Goal: Complete application form

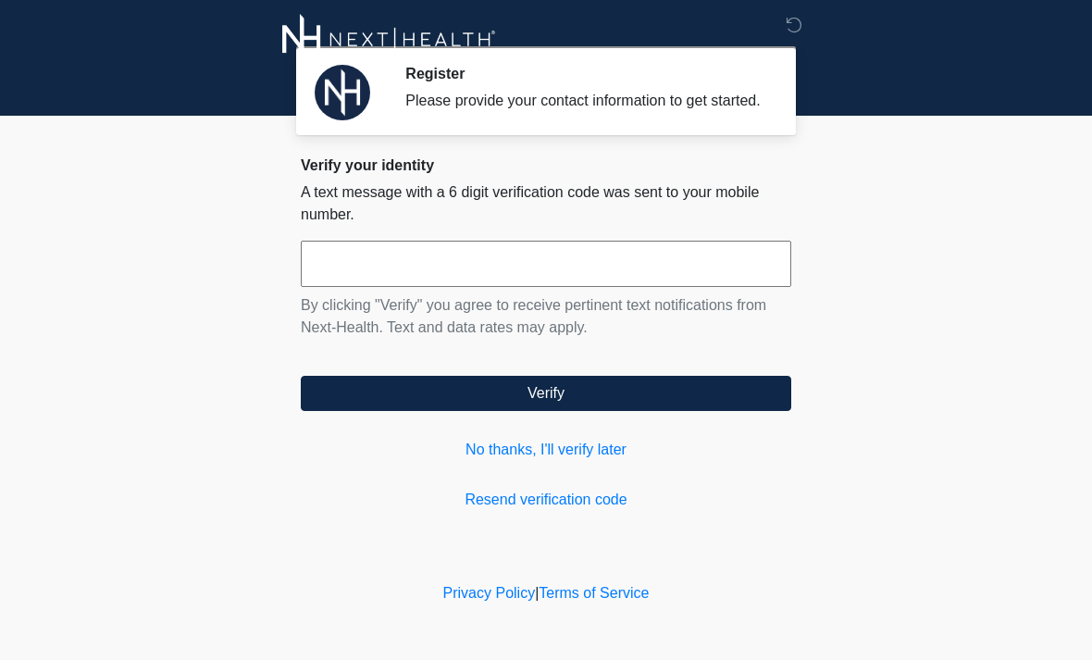
click at [612, 461] on link "No thanks, I'll verify later" at bounding box center [546, 450] width 490 height 22
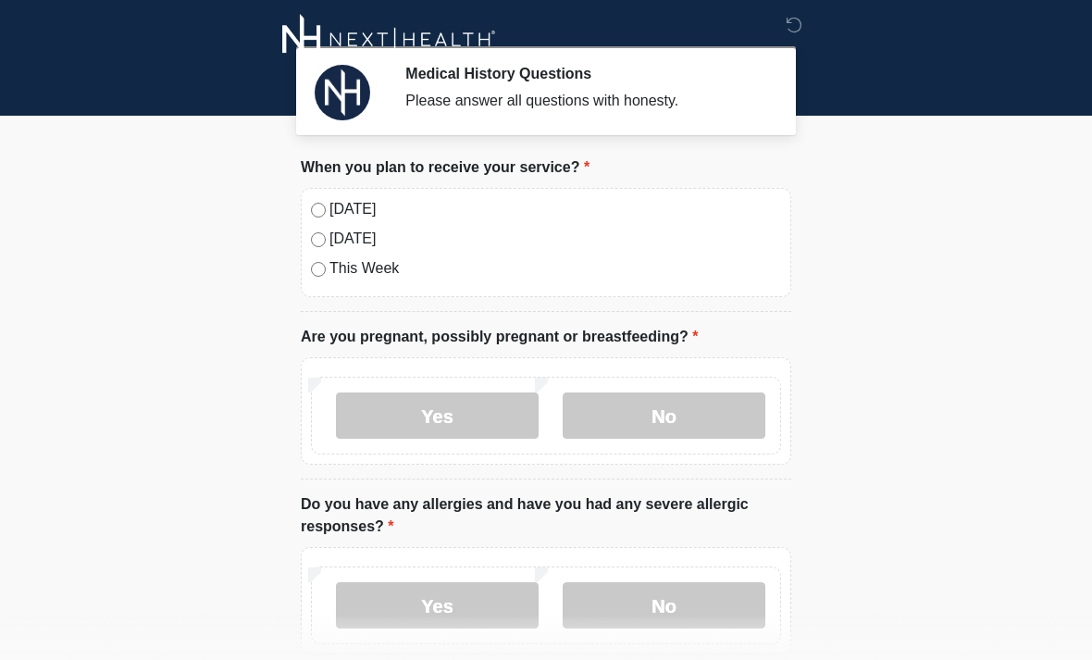
click at [335, 218] on label "[DATE]" at bounding box center [554, 209] width 451 height 22
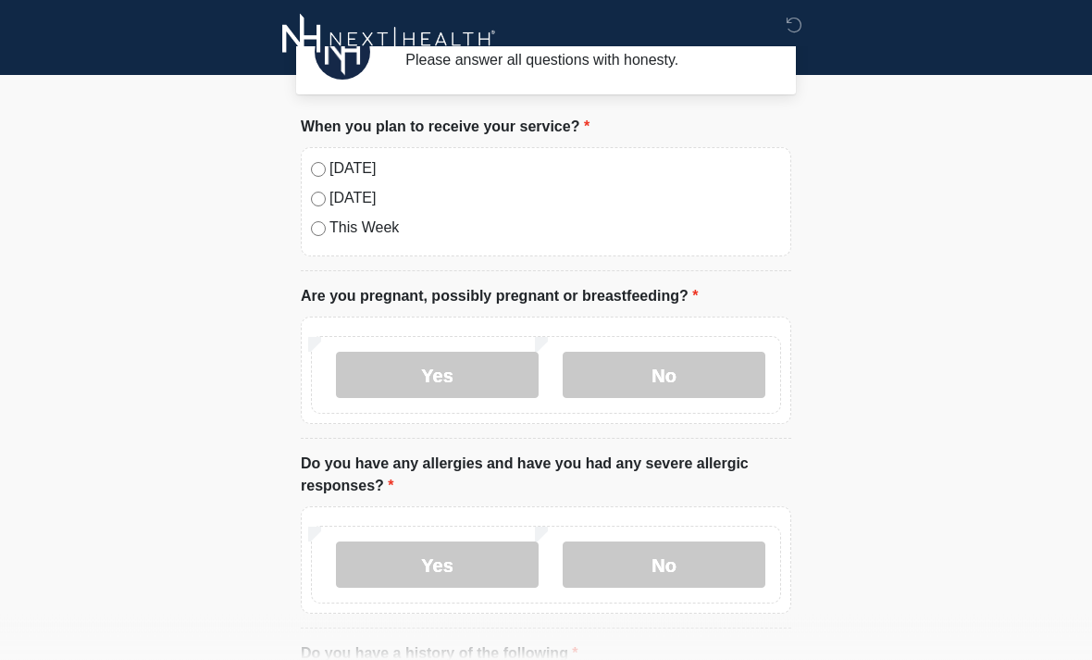
click at [720, 381] on label "No" at bounding box center [664, 375] width 203 height 46
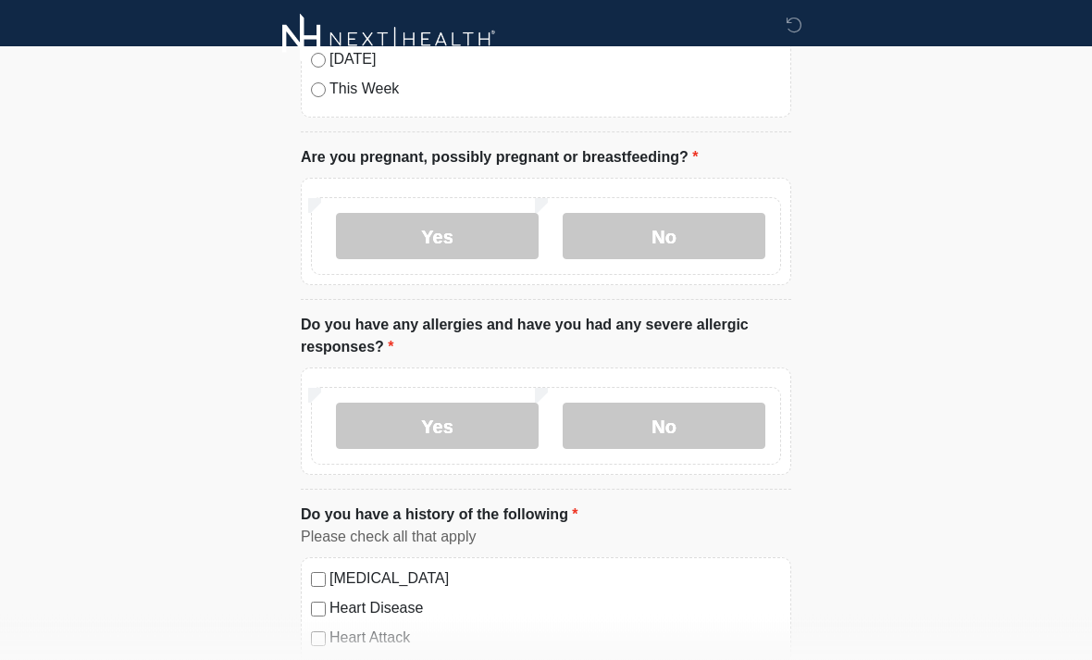
scroll to position [206, 0]
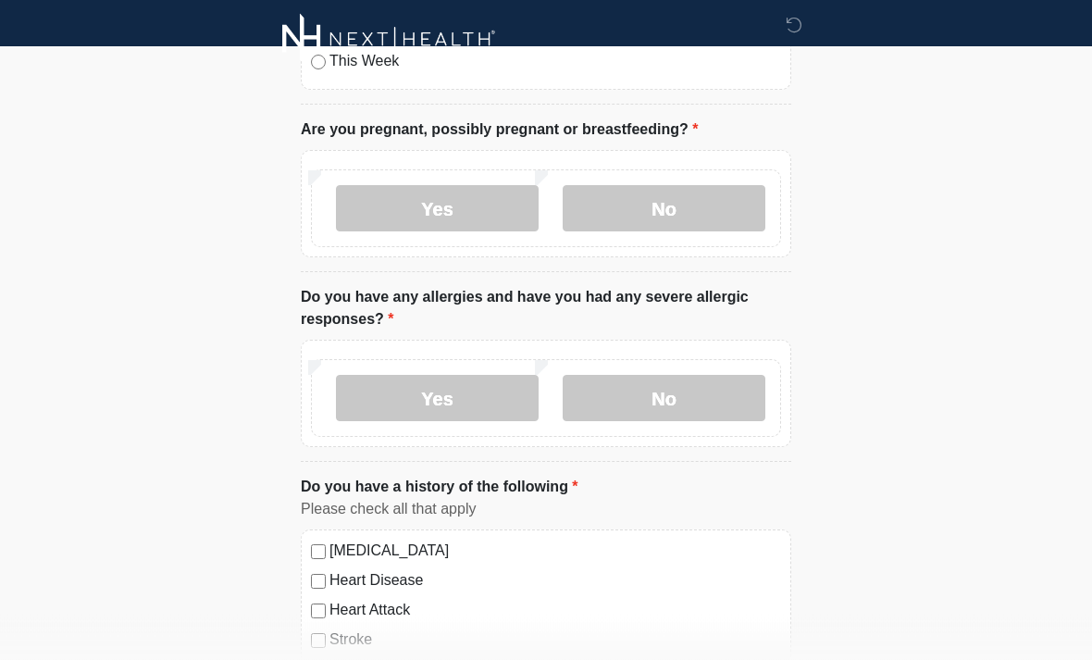
click at [674, 402] on label "No" at bounding box center [664, 399] width 203 height 46
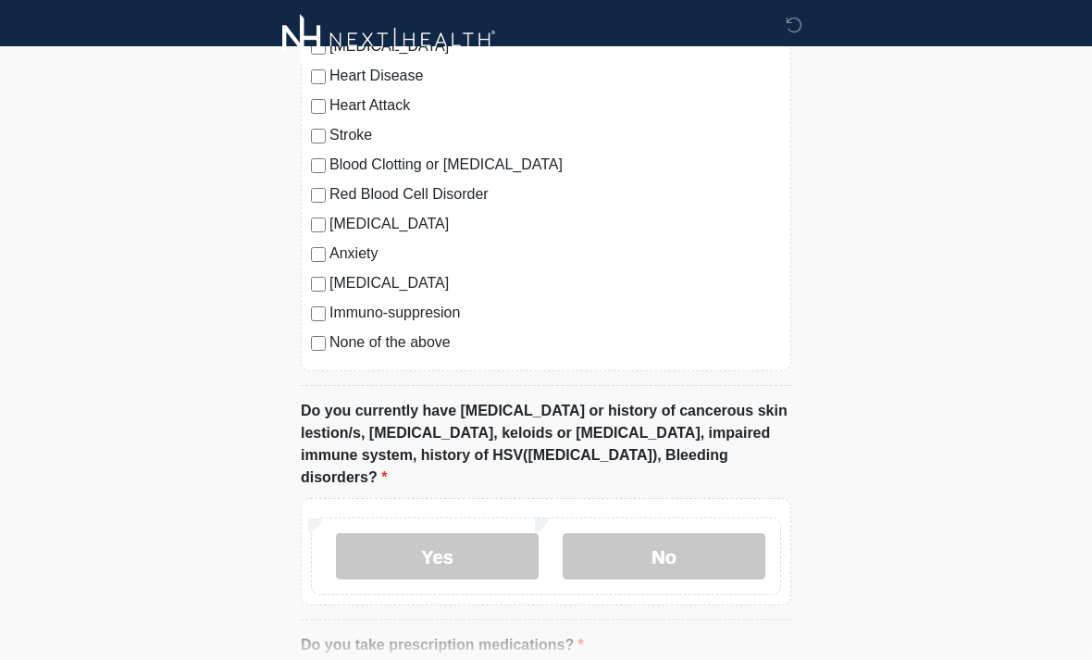
scroll to position [779, 0]
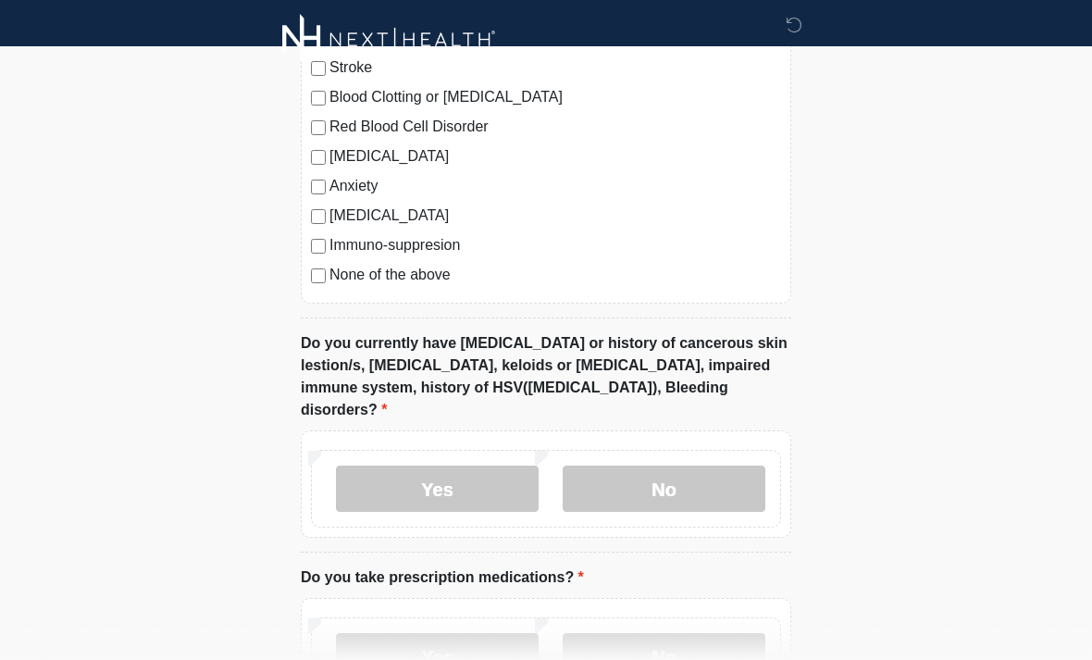
click at [373, 284] on label "None of the above" at bounding box center [554, 275] width 451 height 22
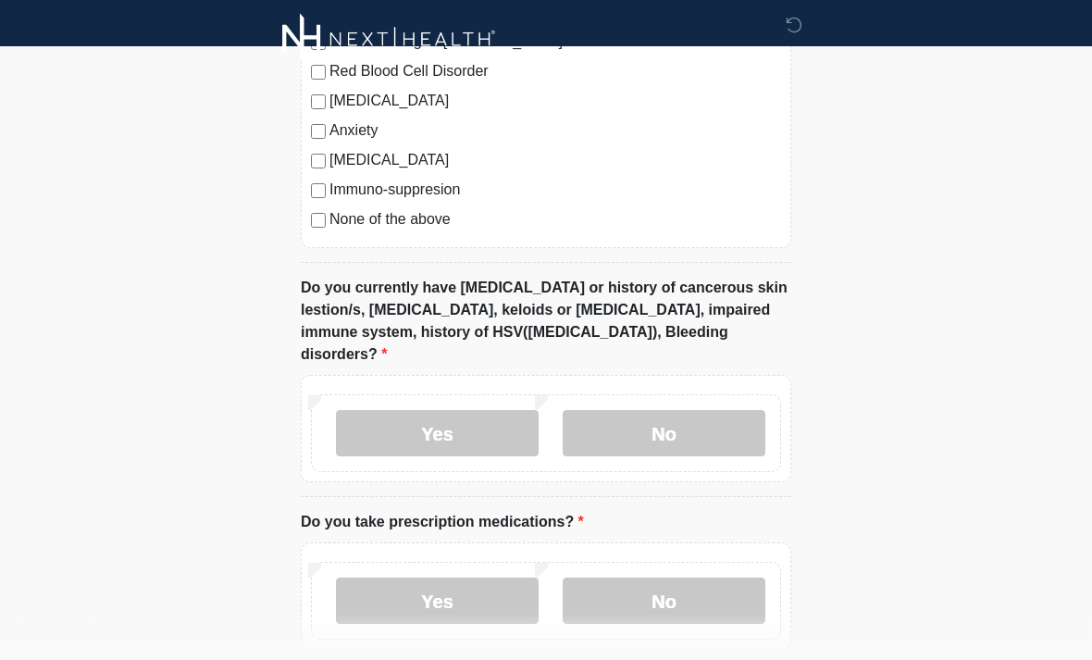
scroll to position [840, 0]
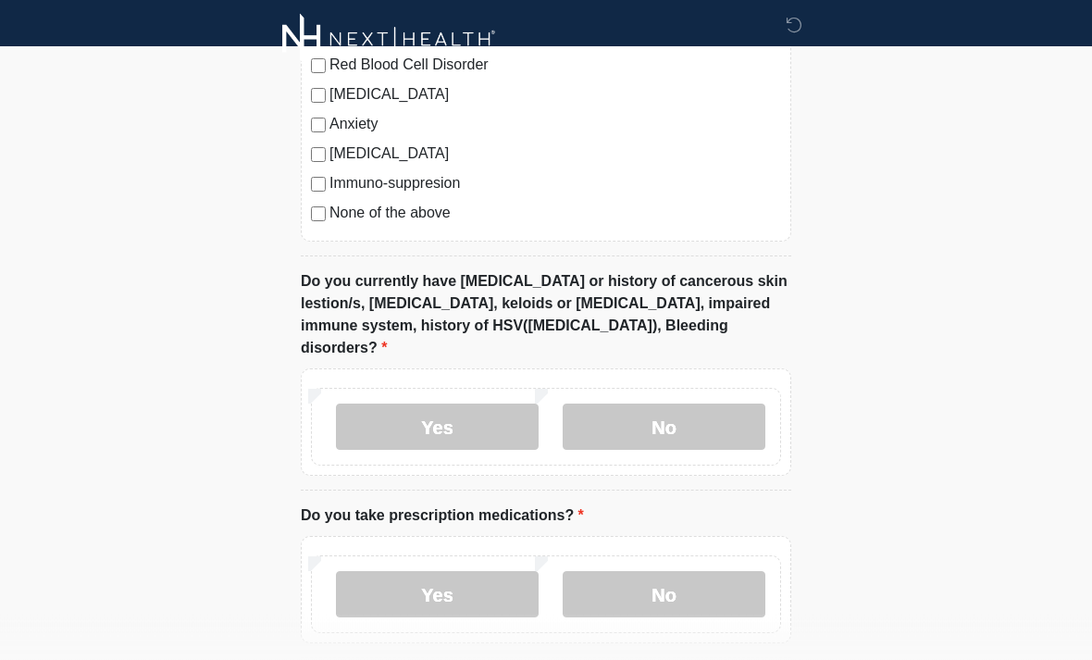
click at [686, 404] on label "No" at bounding box center [664, 427] width 203 height 46
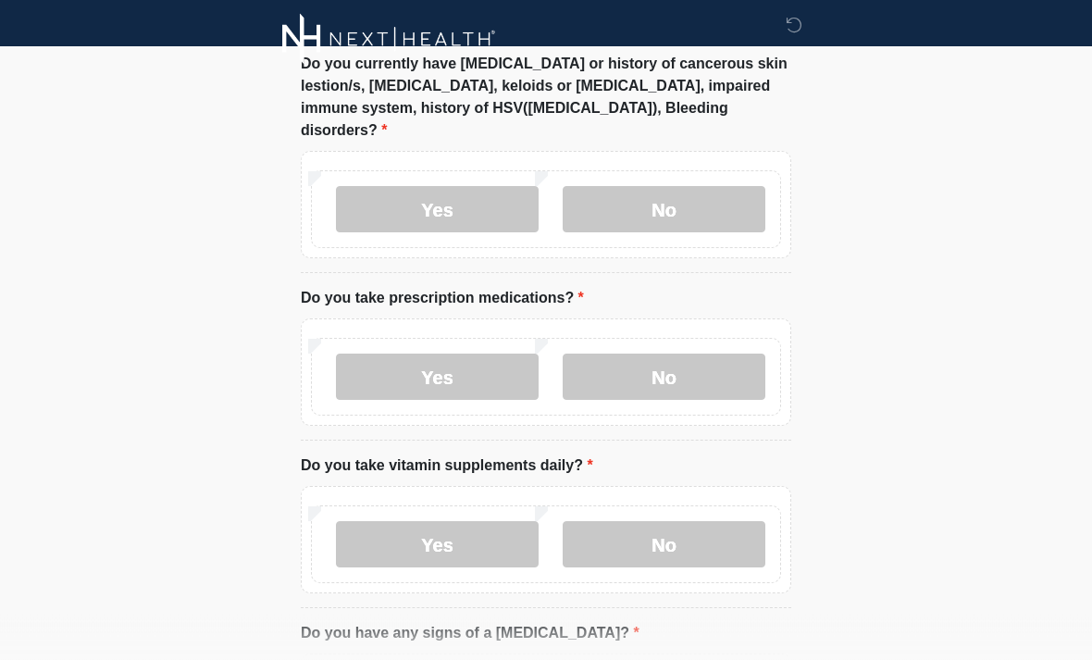
scroll to position [1063, 0]
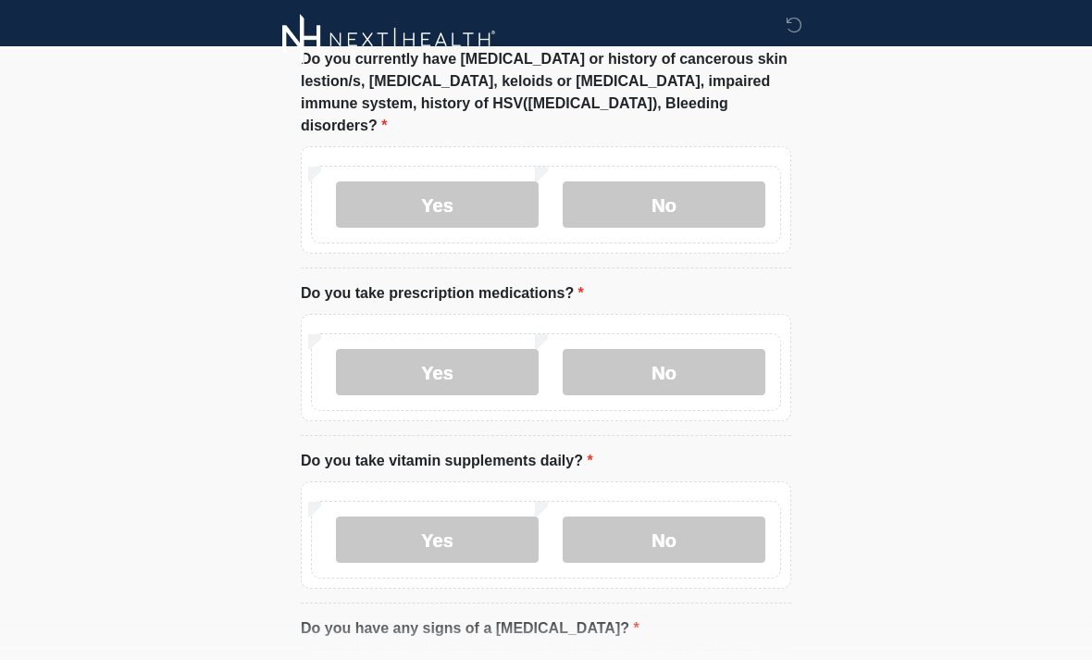
click at [686, 352] on label "No" at bounding box center [664, 372] width 203 height 46
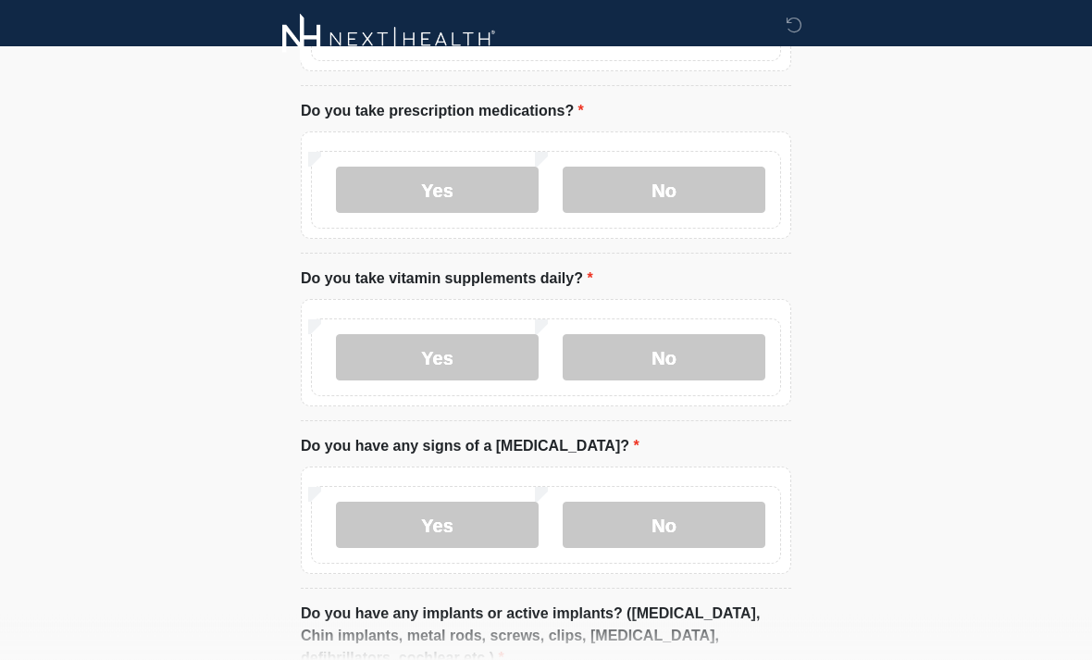
scroll to position [1245, 0]
click at [710, 334] on label "No" at bounding box center [664, 357] width 203 height 46
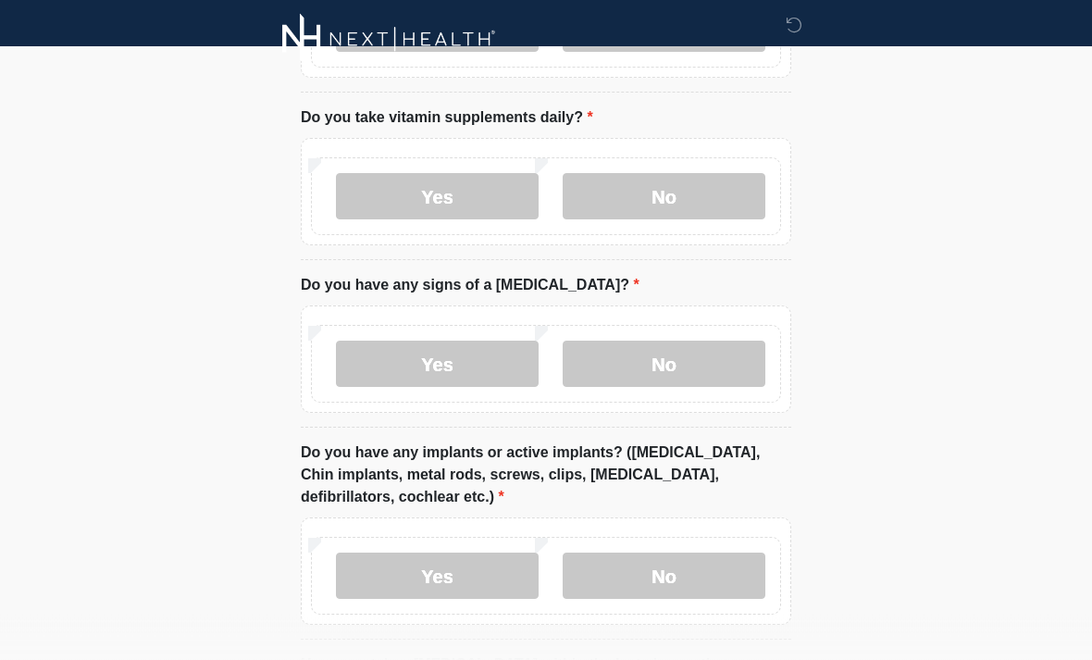
scroll to position [1406, 0]
click at [688, 345] on label "No" at bounding box center [664, 363] width 203 height 46
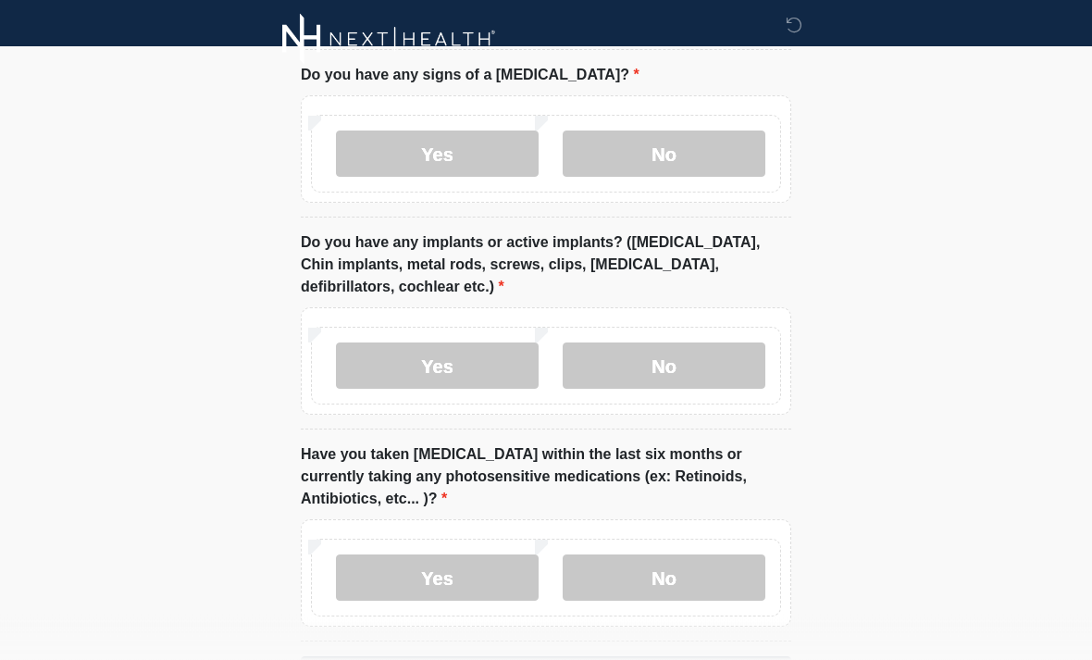
scroll to position [1616, 0]
click at [697, 342] on label "No" at bounding box center [664, 365] width 203 height 46
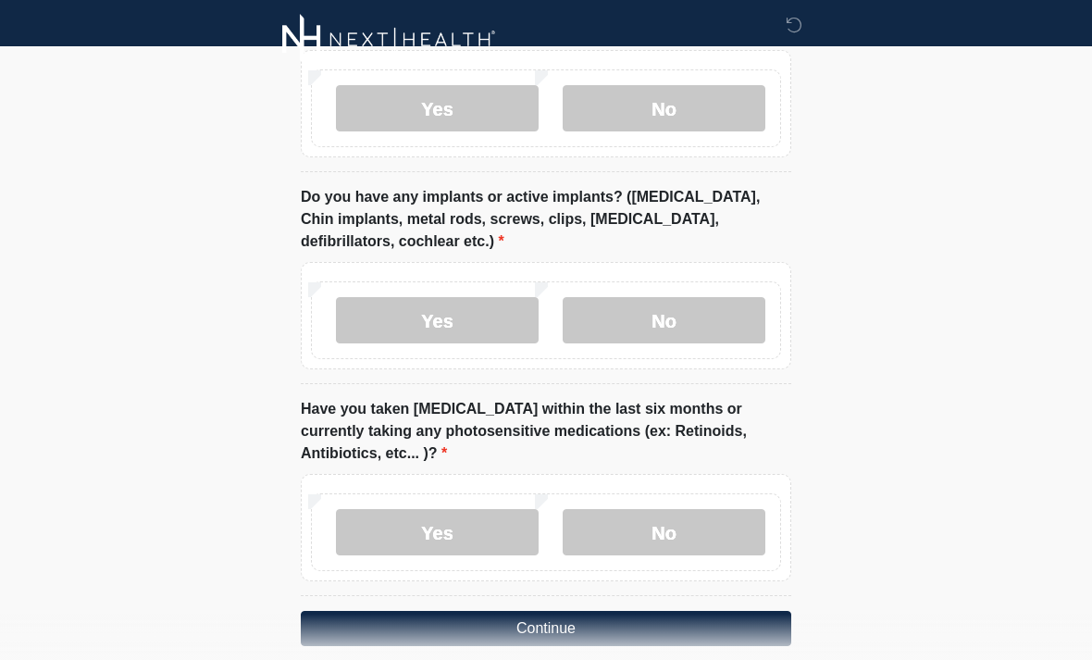
click at [683, 509] on label "No" at bounding box center [664, 532] width 203 height 46
click at [611, 612] on button "Continue" at bounding box center [546, 628] width 490 height 35
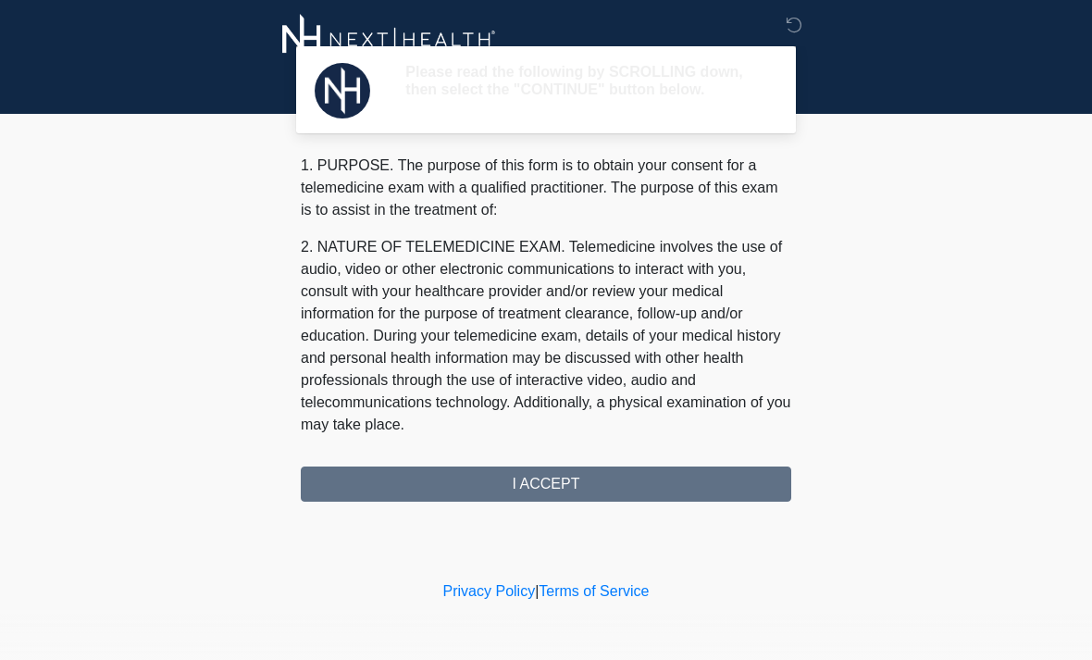
scroll to position [0, 0]
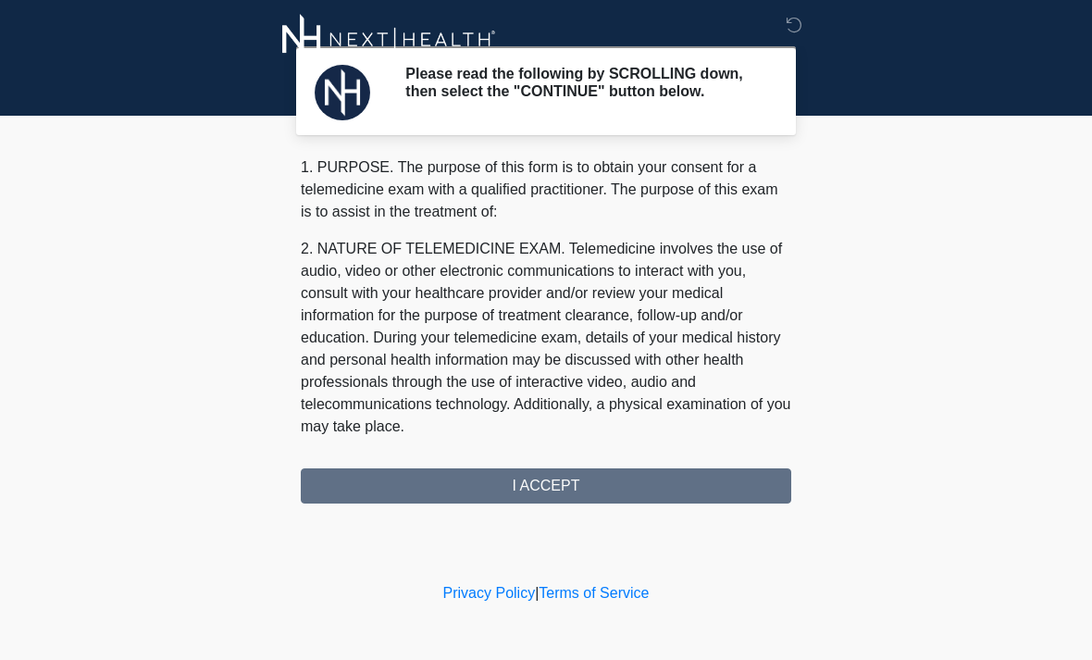
click at [642, 489] on div "1. PURPOSE. The purpose of this form is to obtain your consent for a telemedici…" at bounding box center [546, 329] width 490 height 347
click at [575, 499] on div "1. PURPOSE. The purpose of this form is to obtain your consent for a telemedici…" at bounding box center [546, 329] width 490 height 347
click at [556, 502] on div "1. PURPOSE. The purpose of this form is to obtain your consent for a telemedici…" at bounding box center [546, 329] width 490 height 347
click at [568, 500] on div "1. PURPOSE. The purpose of this form is to obtain your consent for a telemedici…" at bounding box center [546, 329] width 490 height 347
click at [568, 499] on div "1. PURPOSE. The purpose of this form is to obtain your consent for a telemedici…" at bounding box center [546, 329] width 490 height 347
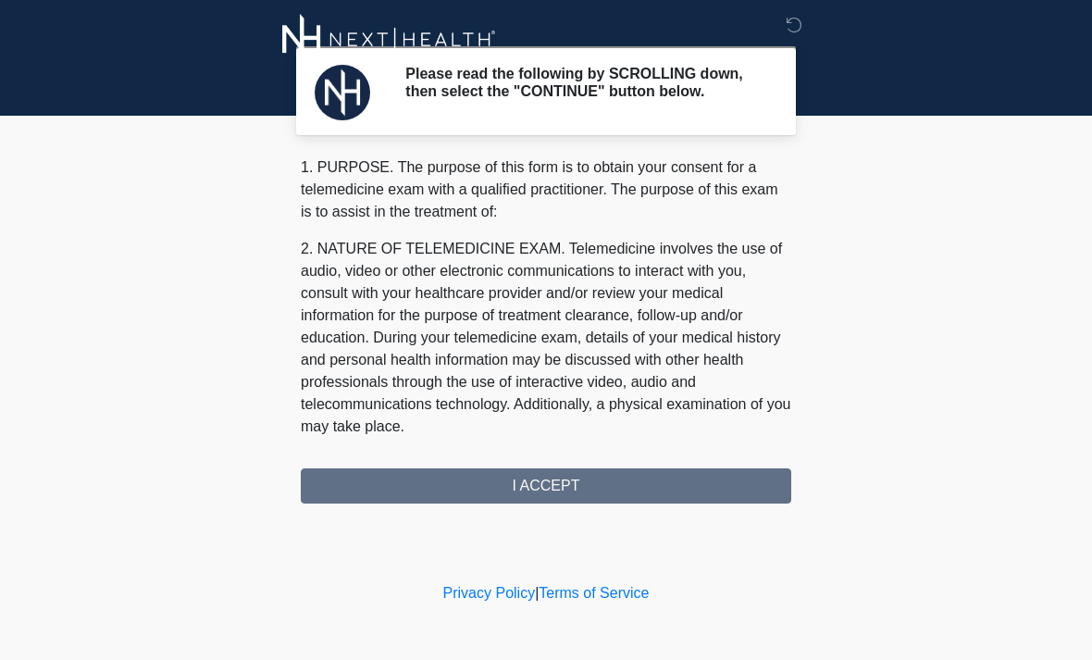
click at [606, 494] on div "1. PURPOSE. The purpose of this form is to obtain your consent for a telemedici…" at bounding box center [546, 329] width 490 height 347
click at [547, 495] on div "1. PURPOSE. The purpose of this form is to obtain your consent for a telemedici…" at bounding box center [546, 329] width 490 height 347
click at [546, 495] on div "1. PURPOSE. The purpose of this form is to obtain your consent for a telemedici…" at bounding box center [546, 329] width 490 height 347
click at [535, 495] on div "1. PURPOSE. The purpose of this form is to obtain your consent for a telemedici…" at bounding box center [546, 329] width 490 height 347
click at [566, 495] on div "1. PURPOSE. The purpose of this form is to obtain your consent for a telemedici…" at bounding box center [546, 329] width 490 height 347
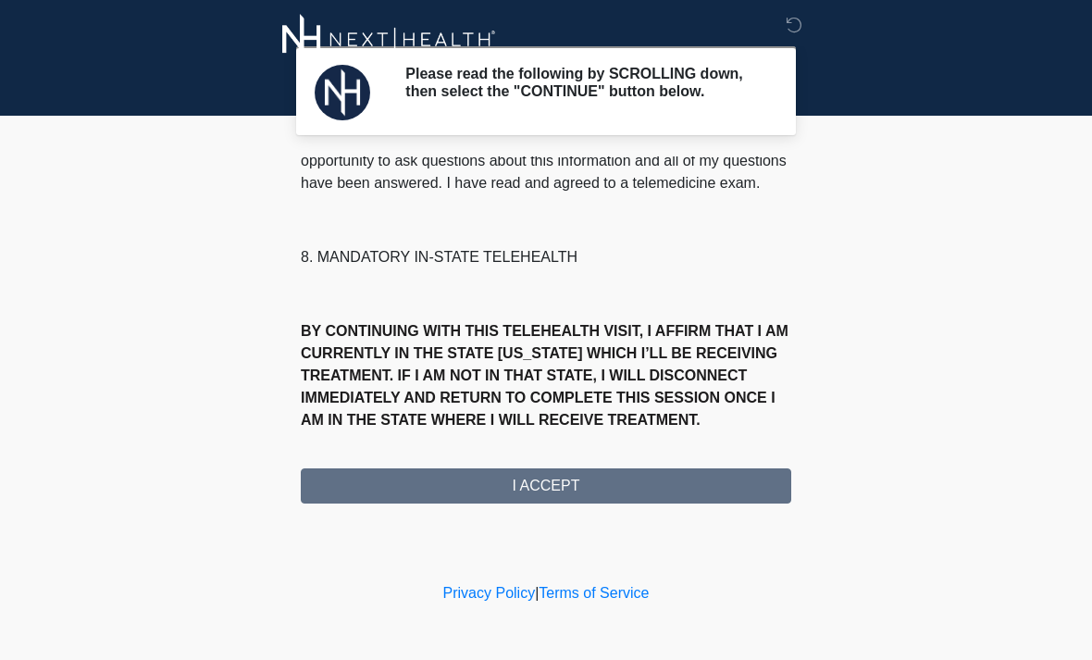
scroll to position [895, 0]
click at [588, 488] on button "I ACCEPT" at bounding box center [546, 485] width 490 height 35
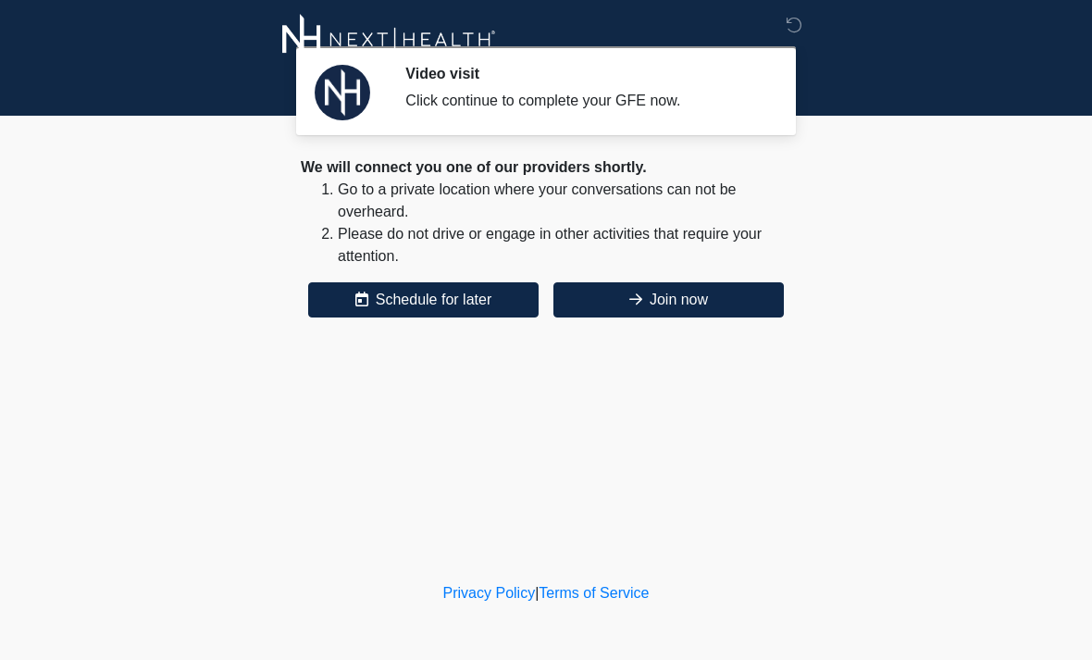
click at [709, 294] on button "Join now" at bounding box center [668, 299] width 230 height 35
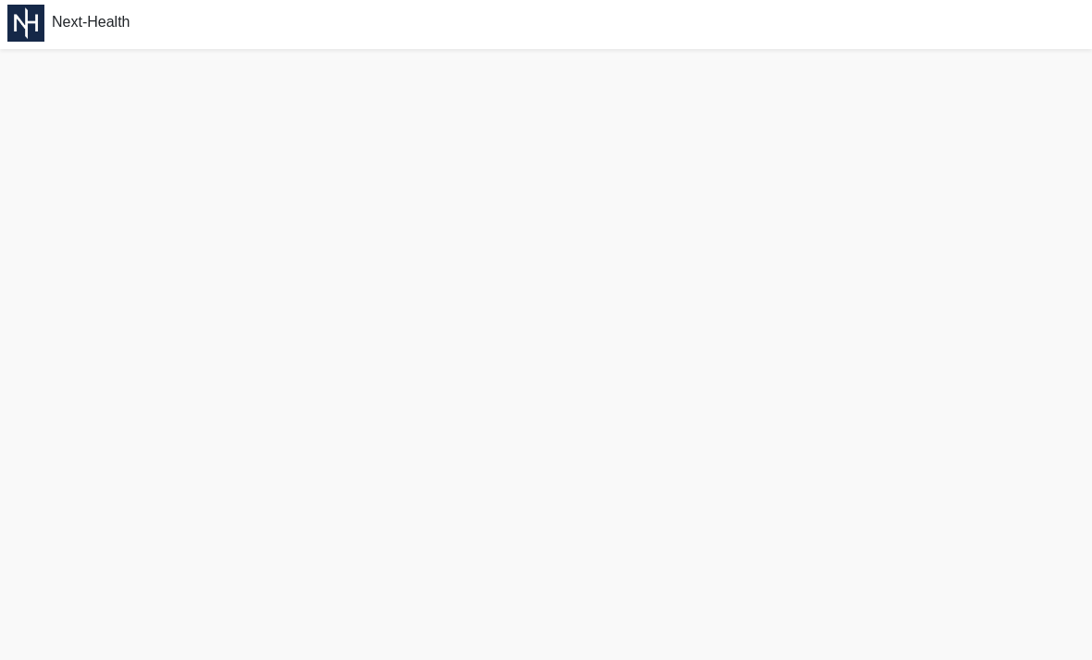
scroll to position [3, 0]
